Goal: Check status: Check status

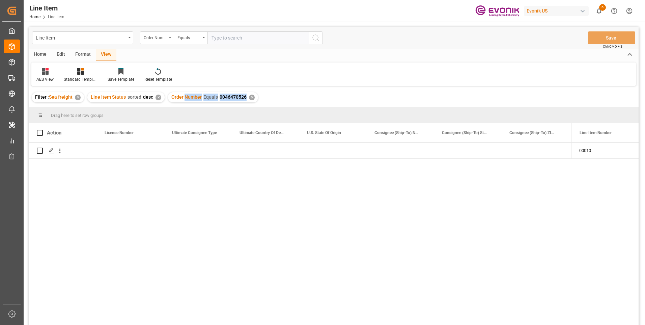
scroll to position [0, 715]
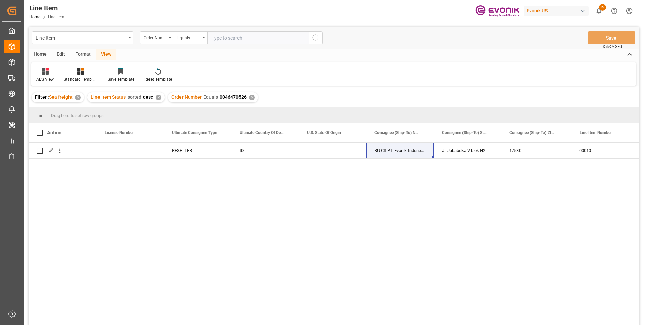
click at [230, 39] on input "text" at bounding box center [258, 37] width 101 height 13
paste input "2007178273"
type input "2007178273"
click at [318, 38] on icon "search button" at bounding box center [316, 38] width 8 height 8
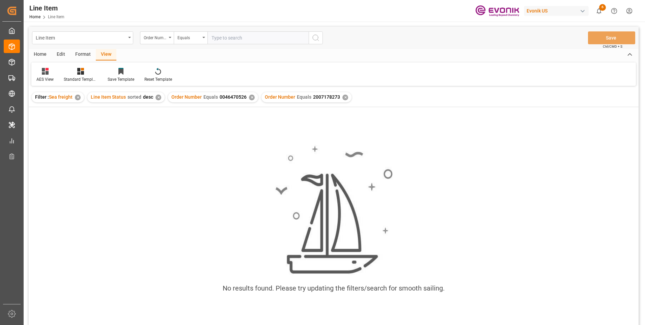
click at [249, 97] on div "✕" at bounding box center [252, 98] width 6 height 6
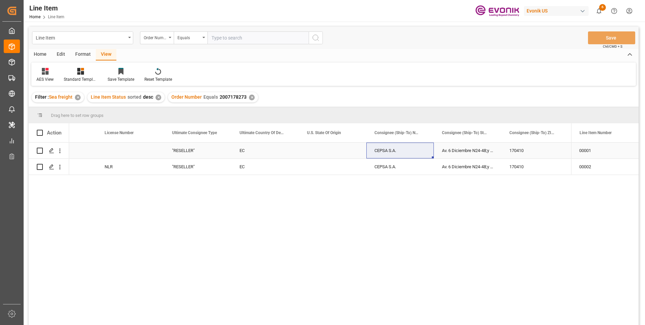
click at [150, 152] on div "Press SPACE to select this row." at bounding box center [131, 150] width 68 height 16
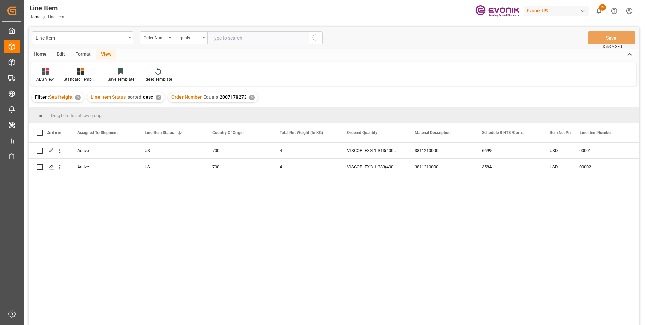
scroll to position [0, 68]
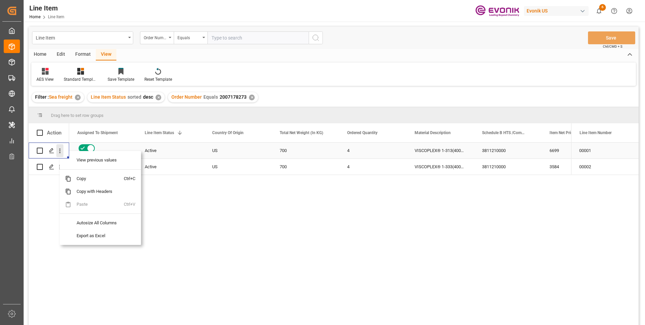
click at [60, 151] on icon "open menu" at bounding box center [59, 151] width 1 height 5
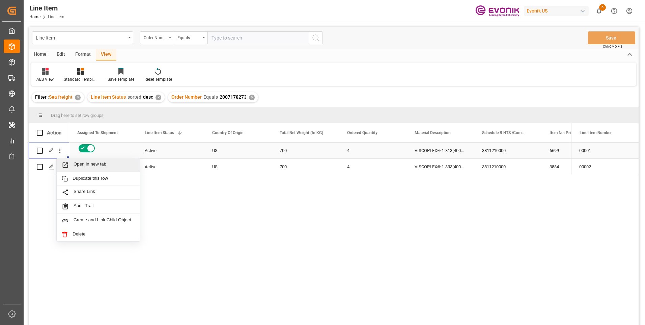
click at [75, 166] on span "Open in new tab" at bounding box center [104, 164] width 61 height 7
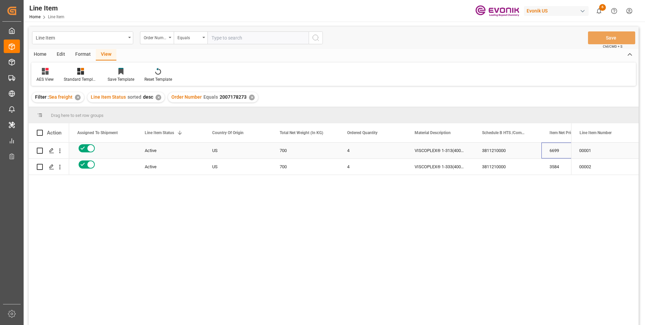
click at [550, 150] on div "6699" at bounding box center [576, 150] width 68 height 16
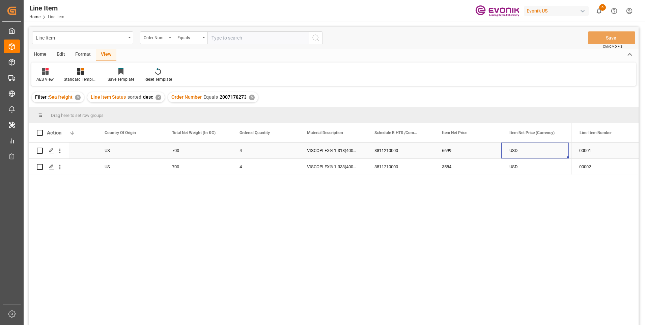
click at [446, 150] on div "6699" at bounding box center [468, 150] width 68 height 16
drag, startPoint x: 457, startPoint y: 168, endPoint x: 453, endPoint y: 170, distance: 4.7
click at [457, 168] on div "3584" at bounding box center [468, 167] width 68 height 16
click at [518, 147] on div "USD" at bounding box center [536, 150] width 68 height 16
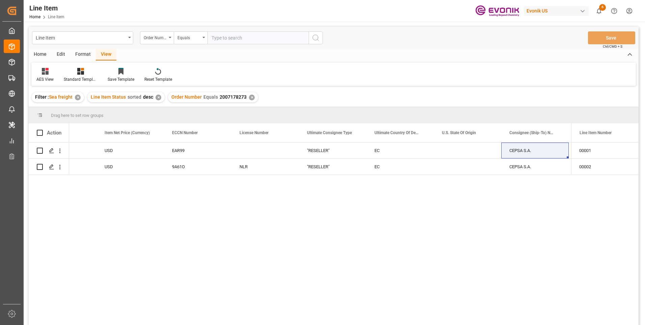
click at [228, 97] on span "2007178273" at bounding box center [233, 96] width 27 height 5
copy div "Number Equals 2007178273"
drag, startPoint x: 283, startPoint y: 98, endPoint x: 284, endPoint y: 105, distance: 7.5
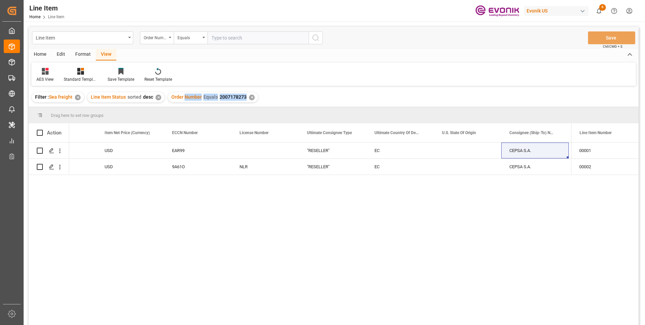
click at [283, 98] on div "Filter : Sea freight ✕ Line Item Status sorted desc ✕ Order Number Equals 20071…" at bounding box center [334, 97] width 610 height 19
click at [190, 261] on div "USD 6699 3811210000 EAR99 "RESELLER" EC CEPSA S.A. Av. 6 Diciembre N24-48;y [PE…" at bounding box center [320, 235] width 502 height 187
drag, startPoint x: 524, startPoint y: 151, endPoint x: 530, endPoint y: 172, distance: 21.9
click at [524, 151] on div "CEPSA S.A." at bounding box center [536, 150] width 68 height 16
click at [235, 35] on input "text" at bounding box center [258, 37] width 101 height 13
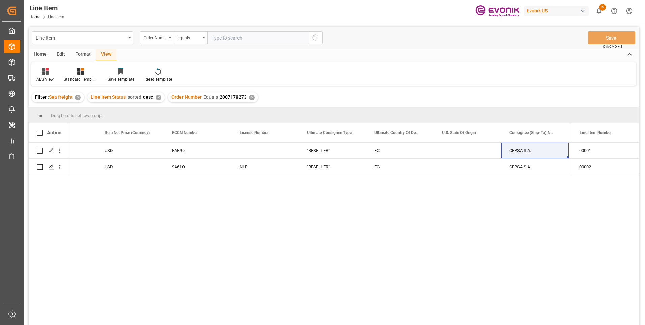
paste input "2007178288"
type input "2007178288"
click at [315, 37] on icon "search button" at bounding box center [316, 38] width 8 height 8
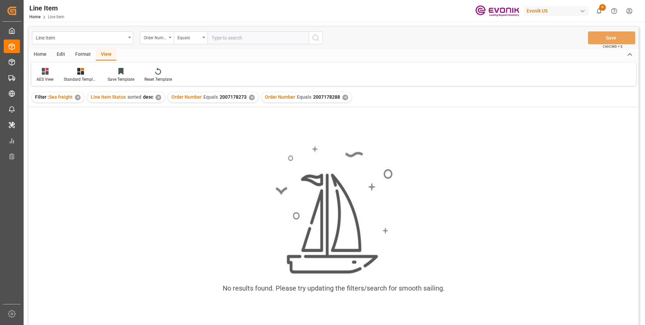
click at [249, 98] on div "✕" at bounding box center [252, 98] width 6 height 6
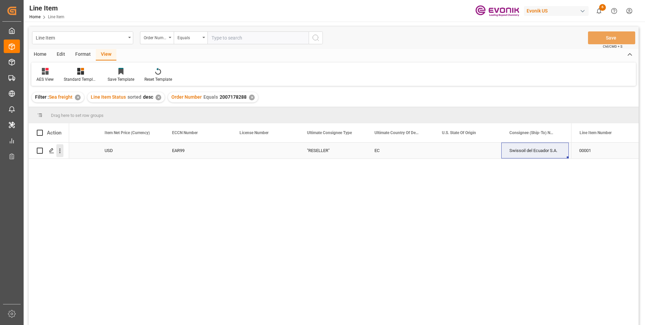
click at [58, 151] on icon "open menu" at bounding box center [59, 150] width 7 height 7
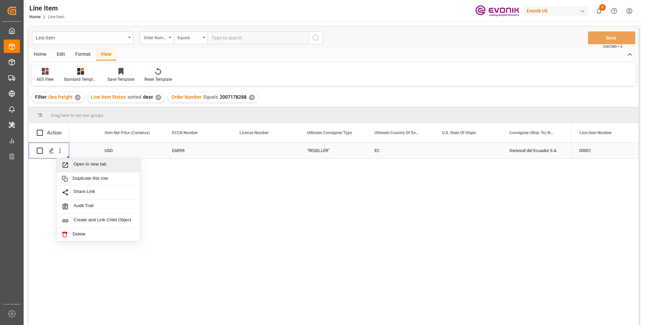
click at [72, 163] on span "Press SPACE to select this row." at bounding box center [68, 164] width 12 height 7
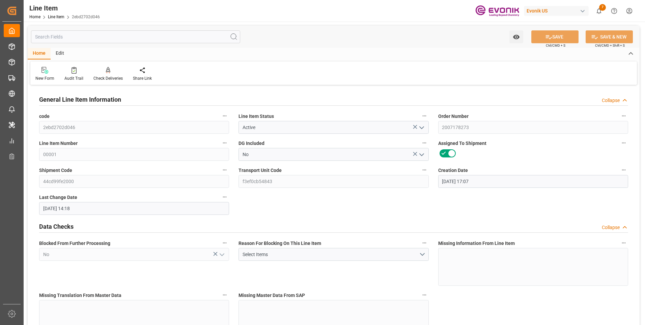
click at [81, 36] on input "text" at bounding box center [135, 36] width 209 height 13
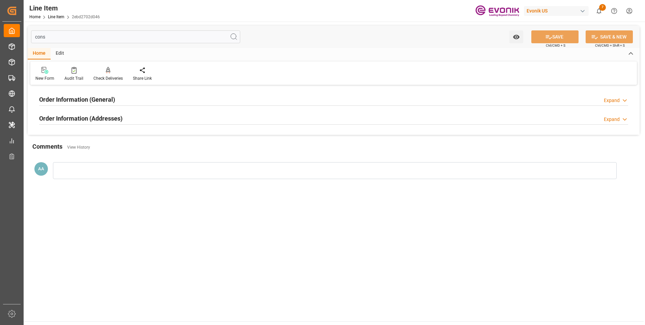
type input "cons"
click at [103, 101] on h2 "Order Information (General)" at bounding box center [77, 99] width 76 height 9
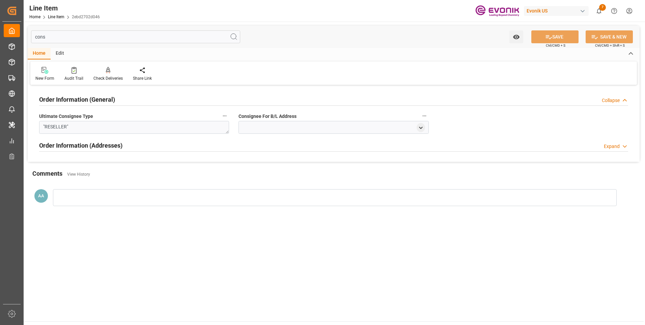
click at [95, 100] on h2 "Order Information (General)" at bounding box center [77, 99] width 76 height 9
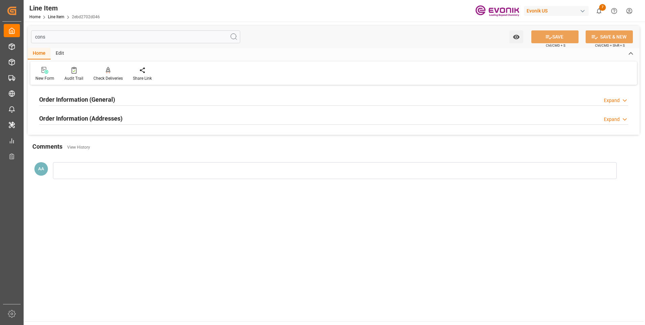
click at [107, 119] on h2 "Order Information (Addresses)" at bounding box center [80, 118] width 83 height 9
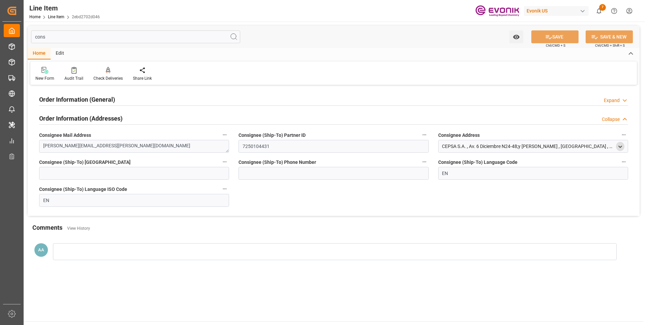
click at [622, 145] on icon "open menu" at bounding box center [621, 147] width 6 height 6
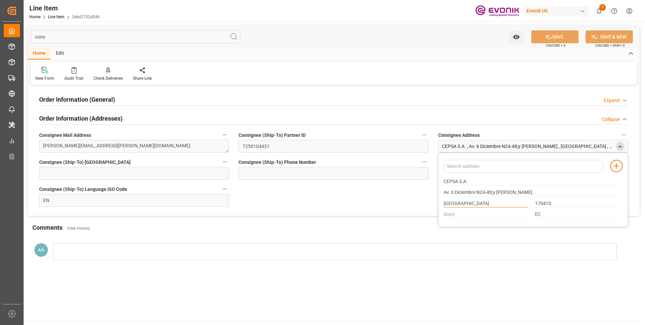
click at [447, 202] on input "[GEOGRAPHIC_DATA]" at bounding box center [486, 203] width 84 height 7
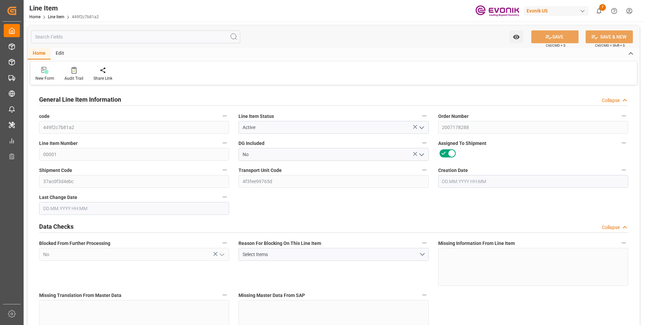
type input "10.09.2025 17:16"
type input "11.09.2025 12:10"
type input "10.11.2025"
type input "17.09.2025"
type input "10.09.2025"
